Goal: Transaction & Acquisition: Purchase product/service

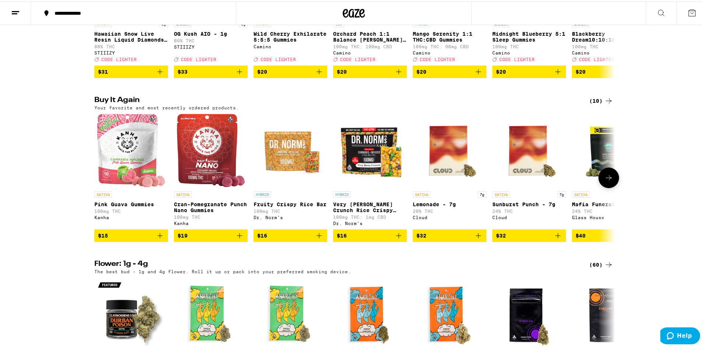
scroll to position [184, 0]
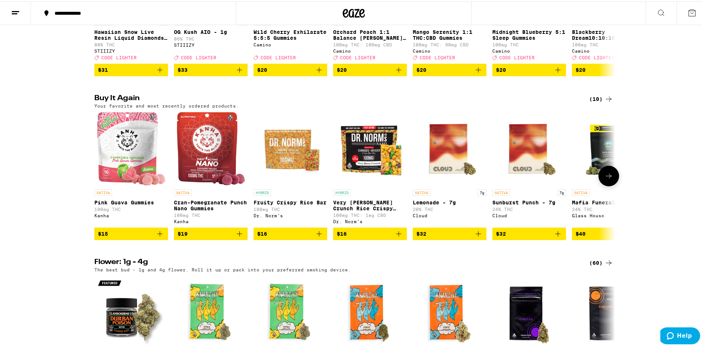
click at [159, 237] on icon "Add to bag" at bounding box center [159, 232] width 9 height 9
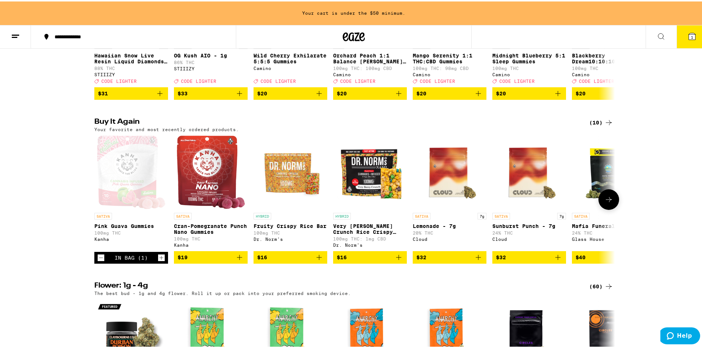
scroll to position [208, 0]
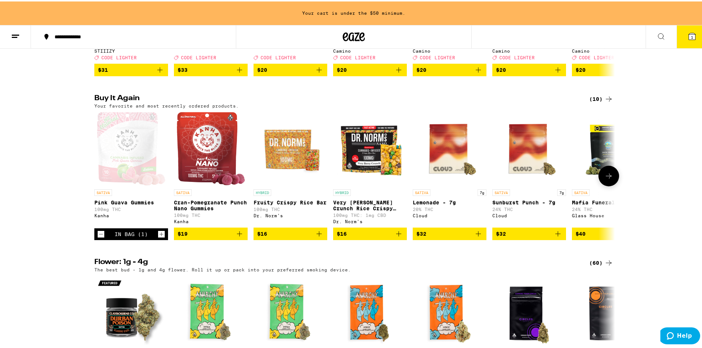
click at [159, 237] on icon "Increment" at bounding box center [161, 232] width 7 height 9
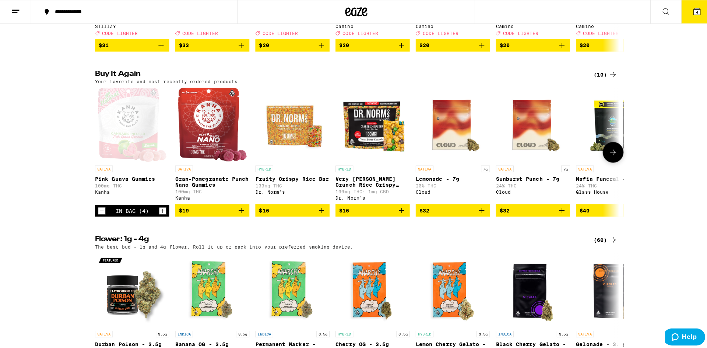
scroll to position [184, 0]
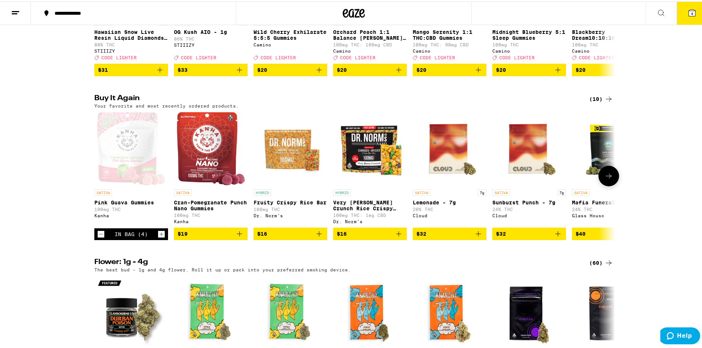
click at [239, 237] on icon "Add to bag" at bounding box center [239, 232] width 9 height 9
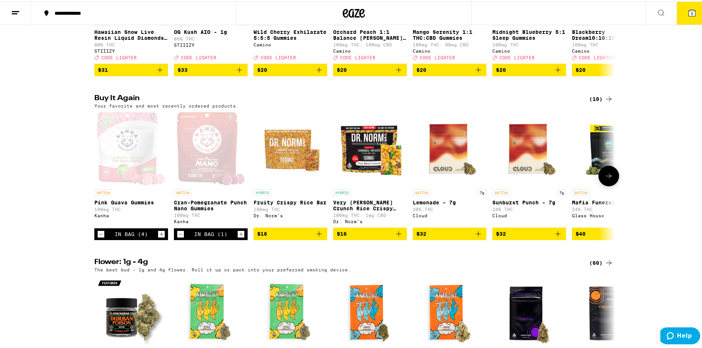
click at [239, 237] on icon "Increment" at bounding box center [241, 232] width 7 height 9
click at [316, 235] on icon "Add to bag" at bounding box center [318, 232] width 5 height 5
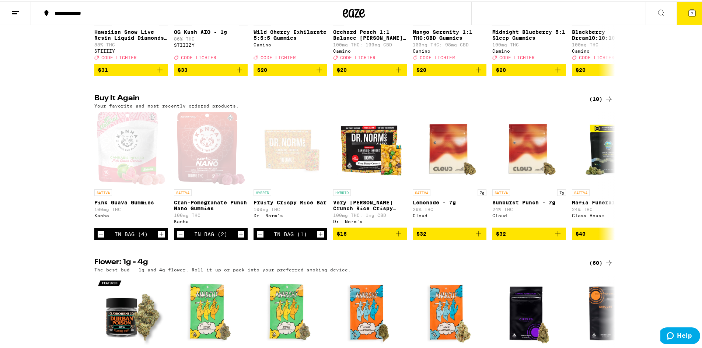
click at [682, 20] on button "7" at bounding box center [691, 11] width 31 height 23
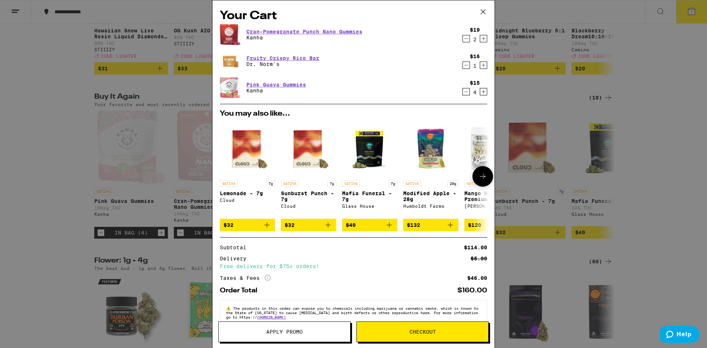
scroll to position [18, 0]
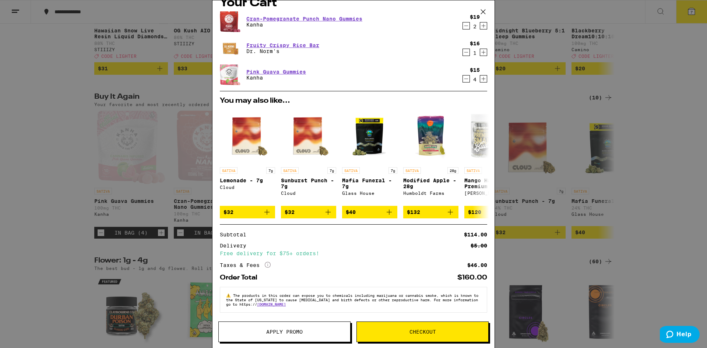
click at [387, 330] on span "Checkout" at bounding box center [422, 331] width 131 height 5
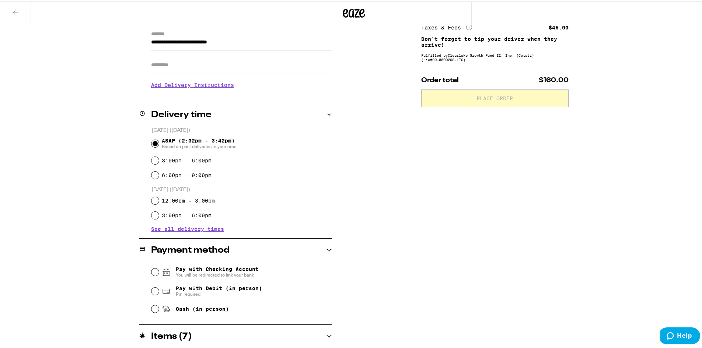
scroll to position [147, 0]
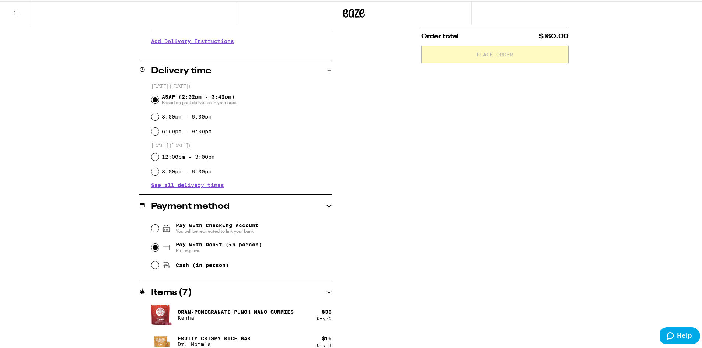
click at [151, 245] on input "Pay with Debit (in person) Pin required" at bounding box center [154, 245] width 7 height 7
radio input "true"
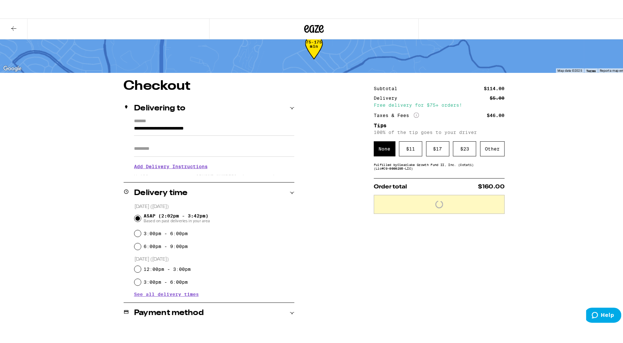
scroll to position [0, 0]
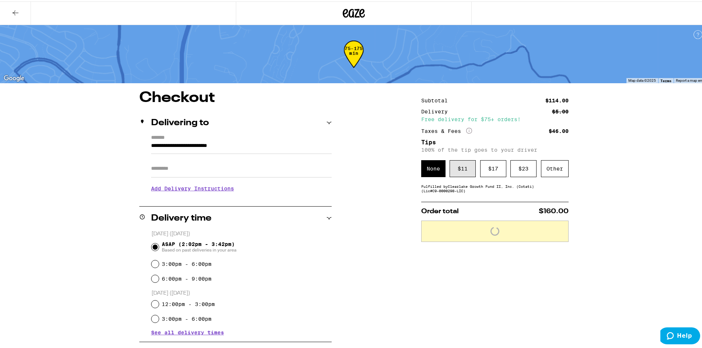
click at [455, 167] on div "$ 11" at bounding box center [462, 167] width 26 height 17
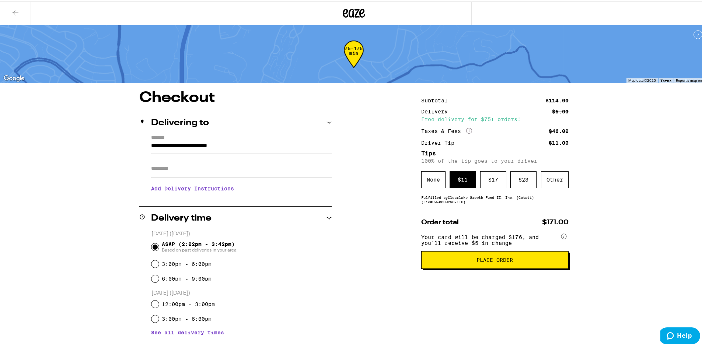
click at [491, 261] on span "Place Order" at bounding box center [494, 258] width 36 height 5
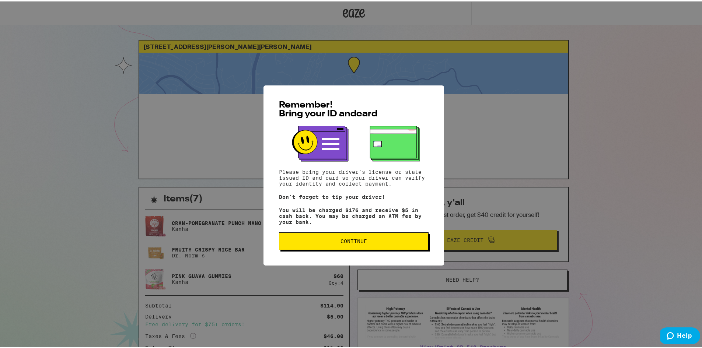
click at [347, 235] on button "Continue" at bounding box center [354, 240] width 150 height 18
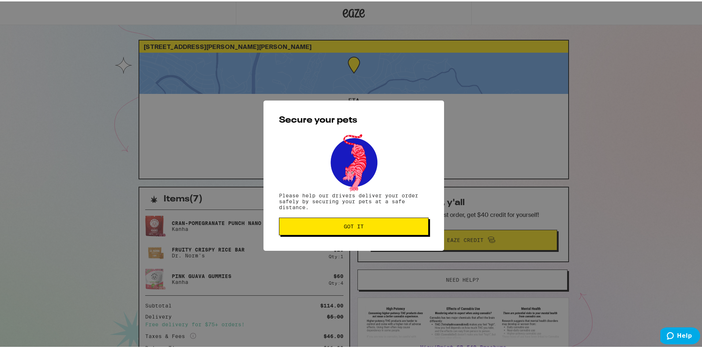
click at [323, 223] on button "Got it" at bounding box center [354, 225] width 150 height 18
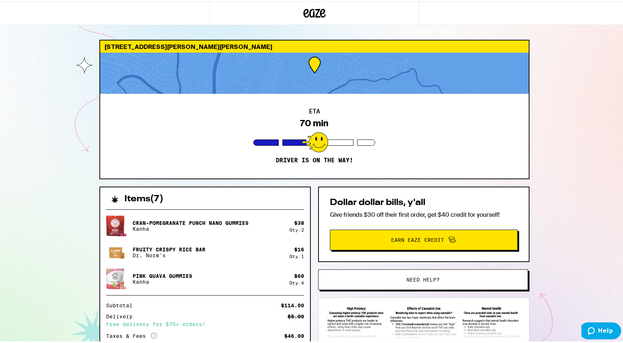
click at [558, 166] on div "[STREET_ADDRESS][PERSON_NAME][PERSON_NAME] ETA 70 min Driver is on the way! Ite…" at bounding box center [314, 220] width 629 height 440
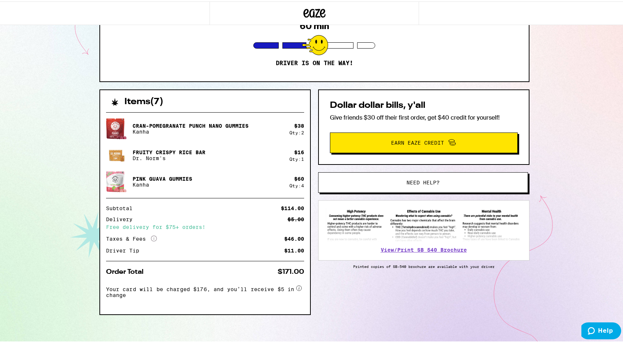
scroll to position [99, 0]
click at [330, 131] on button "Earn Eaze Credit" at bounding box center [424, 141] width 188 height 21
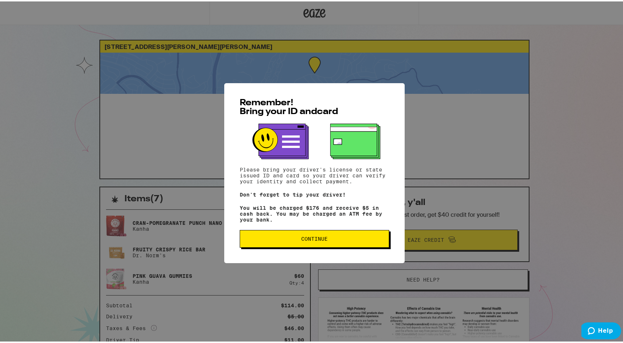
click at [315, 232] on button "Continue" at bounding box center [315, 238] width 150 height 18
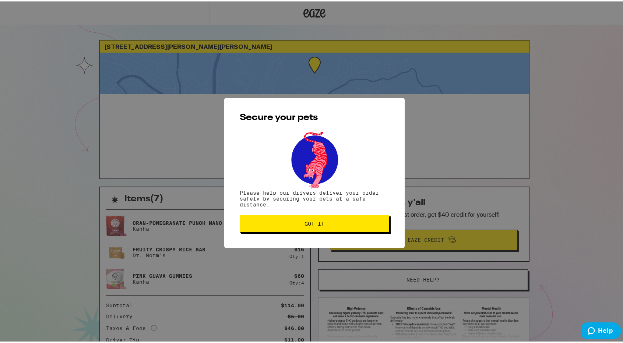
drag, startPoint x: 315, startPoint y: 222, endPoint x: 311, endPoint y: 220, distance: 4.9
click at [315, 222] on span "Got it" at bounding box center [315, 222] width 20 height 5
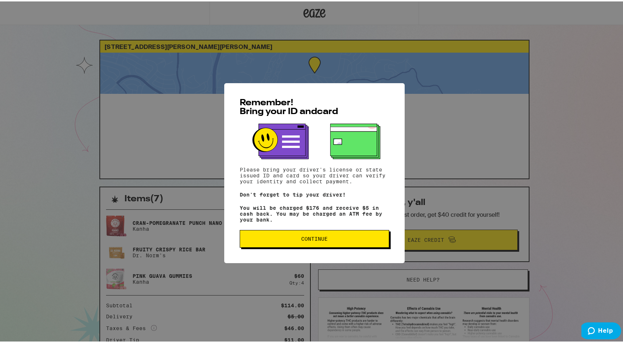
click at [333, 240] on span "Continue" at bounding box center [314, 237] width 137 height 5
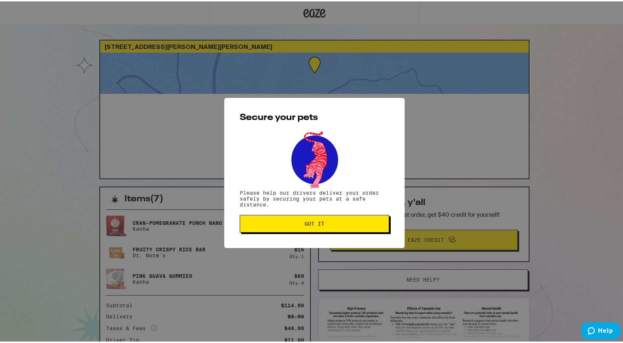
click at [313, 219] on button "Got it" at bounding box center [315, 223] width 150 height 18
